Goal: Task Accomplishment & Management: Manage account settings

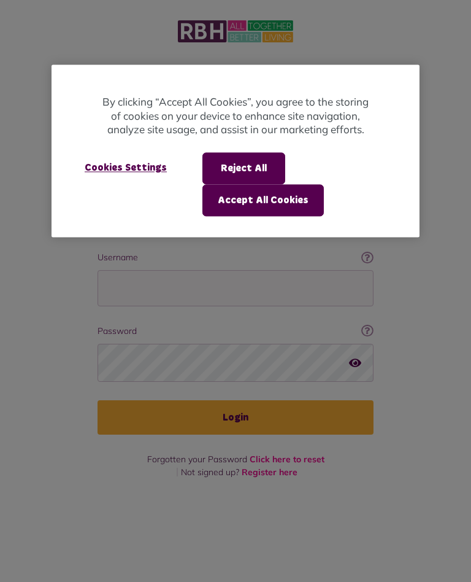
click at [251, 154] on button "Reject All" at bounding box center [243, 168] width 83 height 32
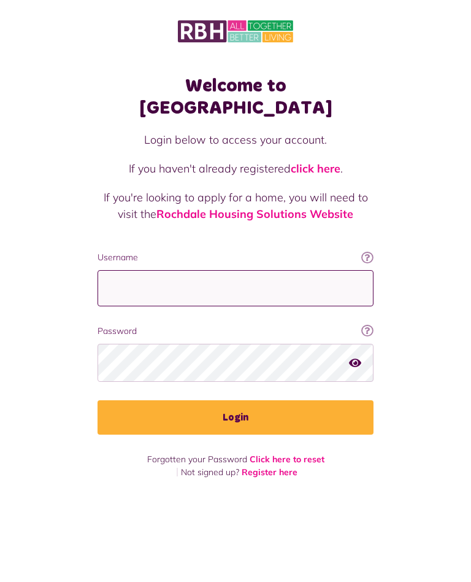
click at [164, 270] on input "Username" at bounding box center [236, 288] width 276 height 36
type input "**********"
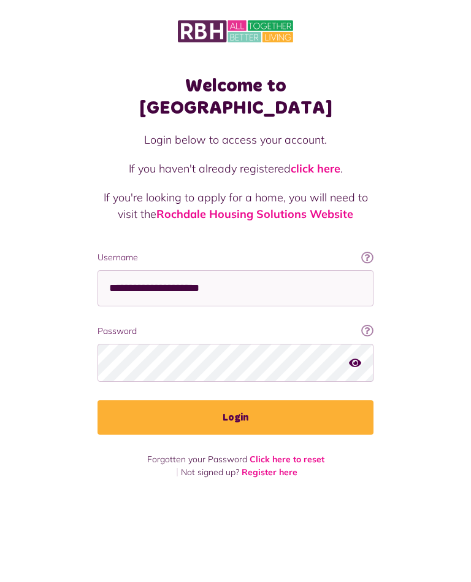
click at [237, 400] on button "Login" at bounding box center [236, 417] width 276 height 34
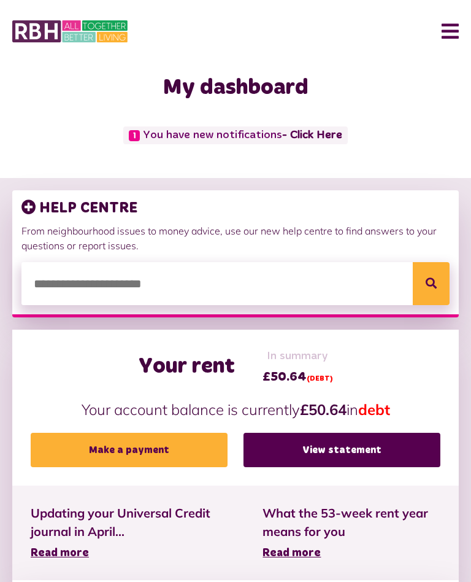
click at [296, 135] on link "- Click Here" at bounding box center [312, 134] width 60 height 11
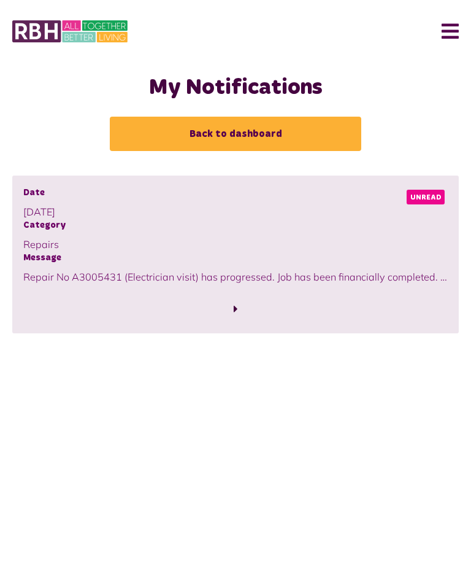
click at [236, 312] on span at bounding box center [236, 308] width 4 height 11
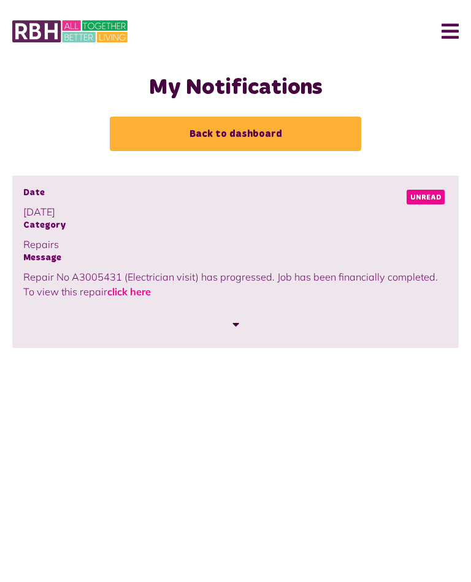
click at [116, 293] on link "click here" at bounding box center [129, 291] width 44 height 12
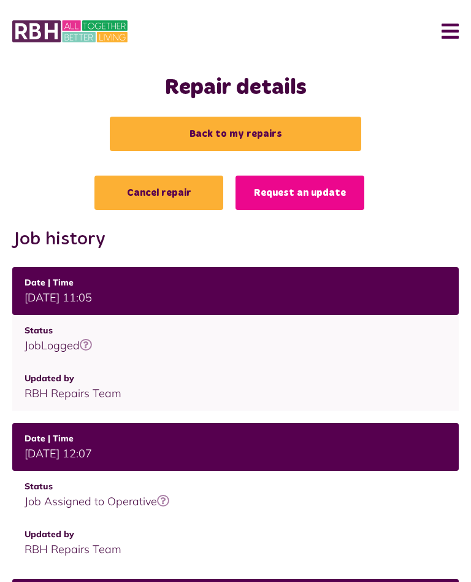
click at [229, 132] on link "Back to my repairs" at bounding box center [236, 134] width 252 height 34
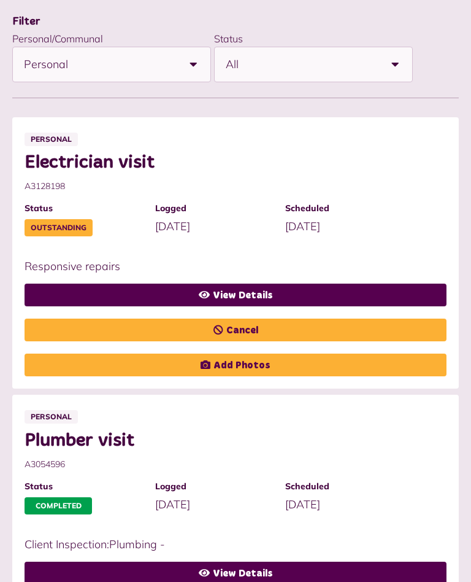
scroll to position [175, 0]
click at [228, 325] on link "Cancel" at bounding box center [236, 329] width 422 height 23
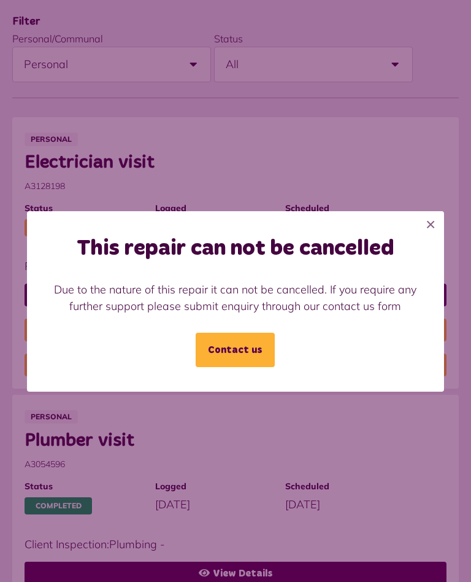
click at [239, 348] on link "Contact us" at bounding box center [235, 349] width 79 height 34
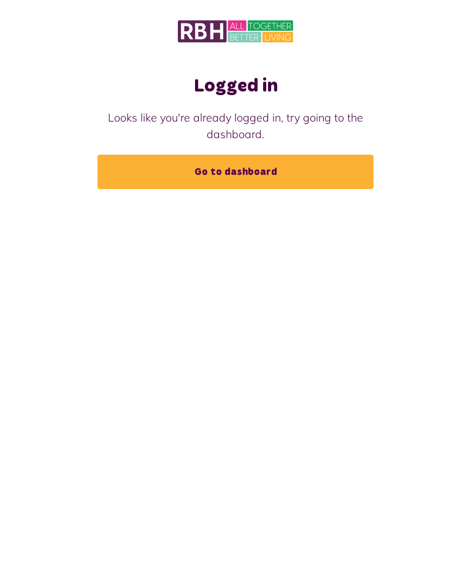
click at [225, 169] on link "Go to dashboard" at bounding box center [236, 172] width 276 height 34
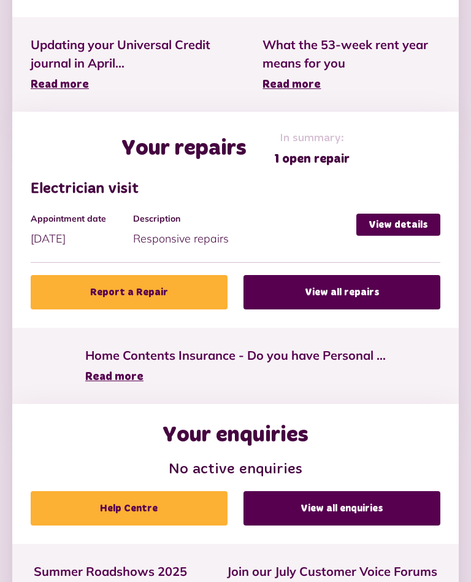
scroll to position [494, 0]
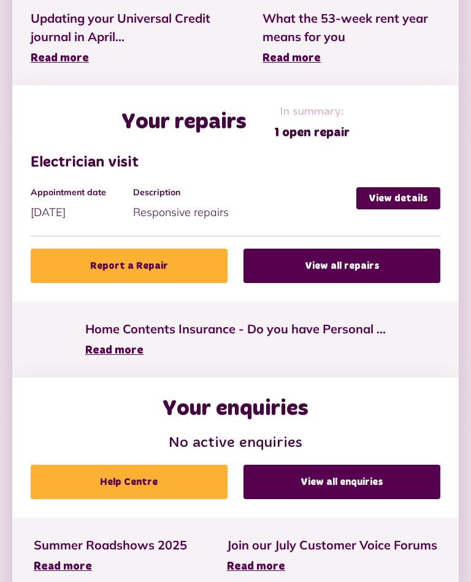
click at [231, 315] on li "Home Contents Insurance - Do you have Personal ... Read more" at bounding box center [235, 340] width 337 height 76
